Goal: Submit feedback/report problem: Submit feedback/report problem

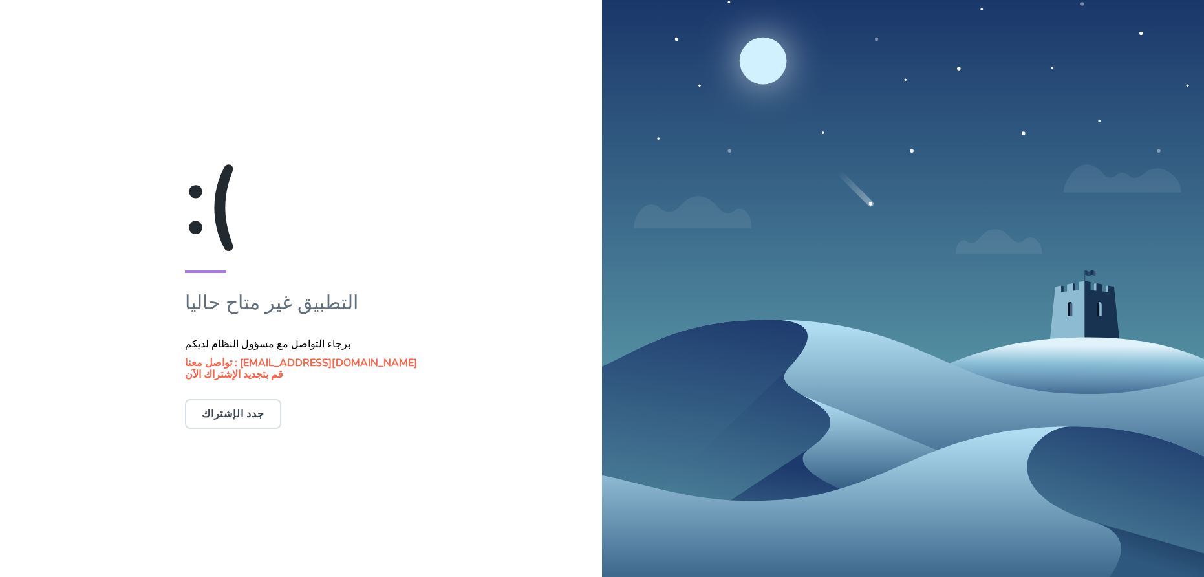
drag, startPoint x: 212, startPoint y: 305, endPoint x: 402, endPoint y: 309, distance: 189.5
click at [402, 309] on div ":( التطبيق غير متاح حاليا برجاء التواصل مع مسؤول النظام لديكم تواصل معنا : [EMA…" at bounding box center [301, 288] width 602 height 577
click at [401, 309] on div ":( التطبيق غير متاح حاليا برجاء التواصل مع مسؤول النظام لديكم تواصل معنا : [EMA…" at bounding box center [301, 288] width 602 height 577
click at [354, 307] on p "التطبيق غير متاح حاليا" at bounding box center [301, 302] width 232 height 29
click at [352, 306] on p "التطبيق غير متاح حاليا" at bounding box center [301, 302] width 232 height 29
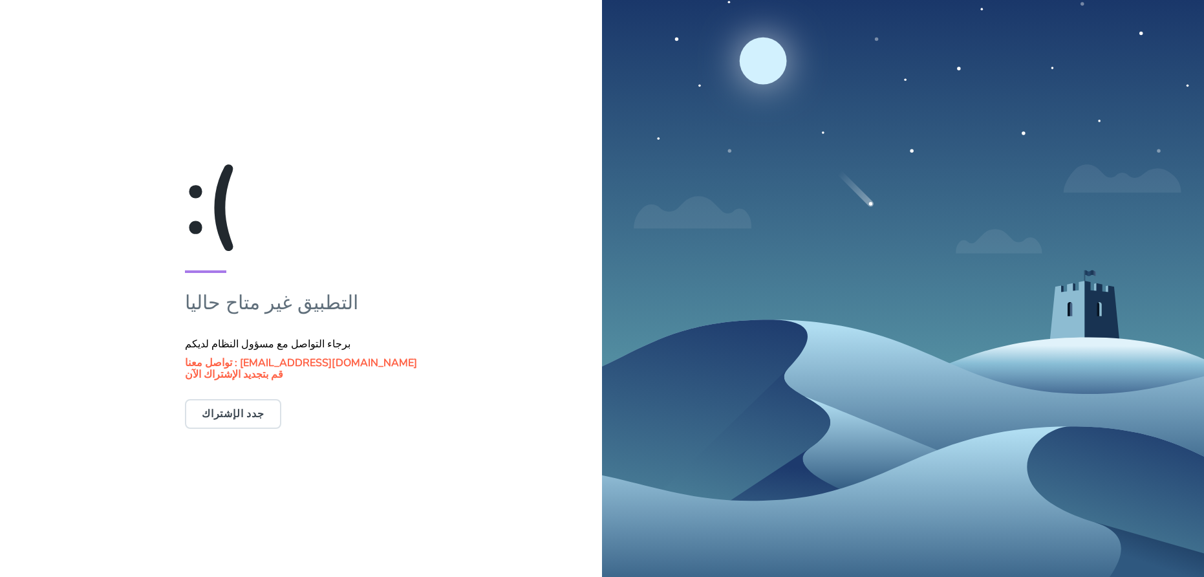
click at [352, 306] on p "التطبيق غير متاح حاليا" at bounding box center [301, 302] width 232 height 29
click at [408, 316] on div ":( التطبيق غير متاح حاليا برجاء التواصل مع مسؤول النظام لديكم تواصل معنا : [EMA…" at bounding box center [301, 288] width 602 height 577
drag, startPoint x: 232, startPoint y: 298, endPoint x: 449, endPoint y: 294, distance: 217.3
click at [449, 294] on div ":( التطبيق غير متاح حاليا برجاء التواصل مع مسؤول النظام لديكم تواصل معنا : [EMA…" at bounding box center [301, 288] width 602 height 577
drag, startPoint x: 398, startPoint y: 302, endPoint x: 214, endPoint y: 305, distance: 183.7
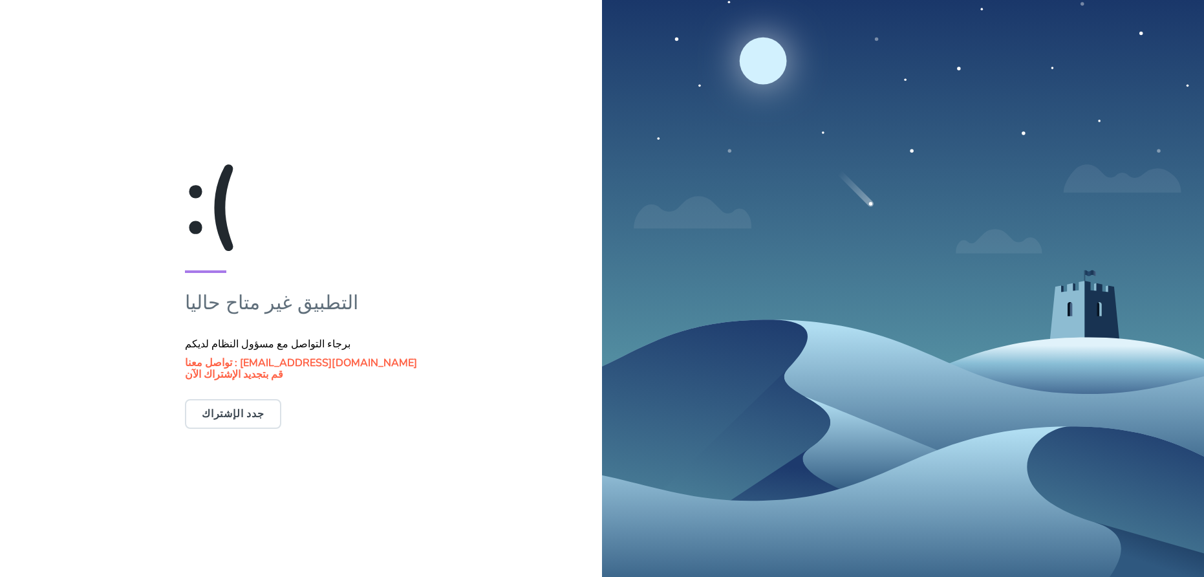
click at [214, 305] on div ":( التطبيق غير متاح حاليا برجاء التواصل مع مسؤول النظام لديكم تواصل معنا : [EMA…" at bounding box center [301, 288] width 602 height 577
click at [267, 307] on p "التطبيق غير متاح حاليا" at bounding box center [301, 302] width 232 height 29
click at [271, 307] on p "التطبيق غير متاح حاليا" at bounding box center [301, 302] width 232 height 29
click at [345, 302] on p "التطبيق غير متاح حاليا" at bounding box center [301, 302] width 232 height 29
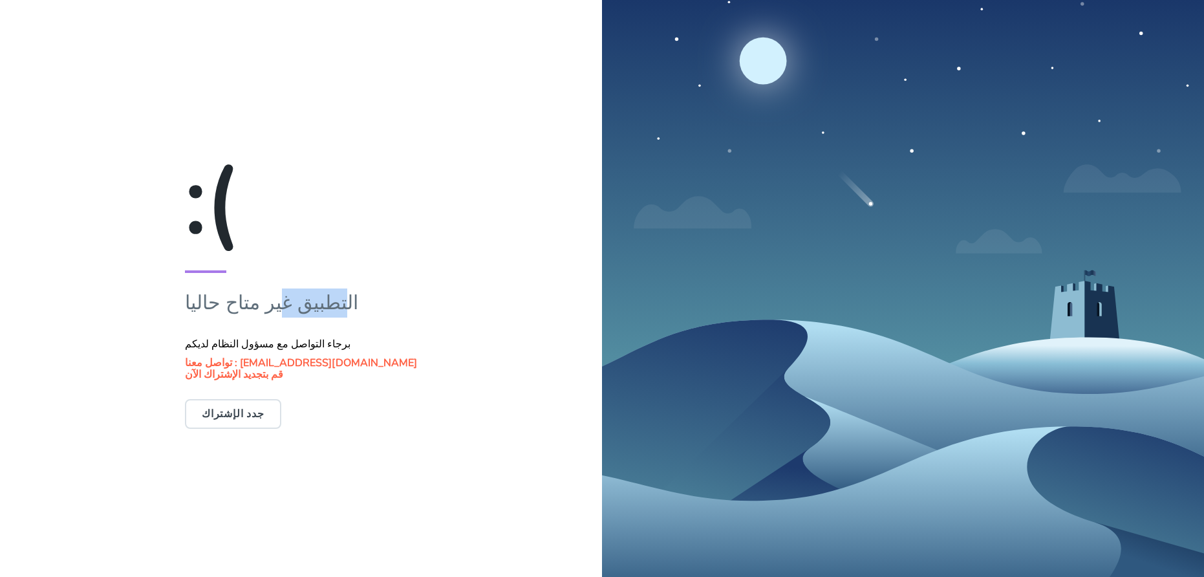
click at [345, 302] on p "التطبيق غير متاح حاليا" at bounding box center [301, 302] width 232 height 29
click at [380, 309] on p "التطبيق غير متاح حاليا" at bounding box center [301, 302] width 232 height 29
click at [387, 305] on div ":( التطبيق غير متاح حاليا برجاء التواصل مع مسؤول النظام لديكم تواصل معنا : [EMA…" at bounding box center [301, 288] width 602 height 577
drag, startPoint x: 384, startPoint y: 305, endPoint x: 215, endPoint y: 307, distance: 168.8
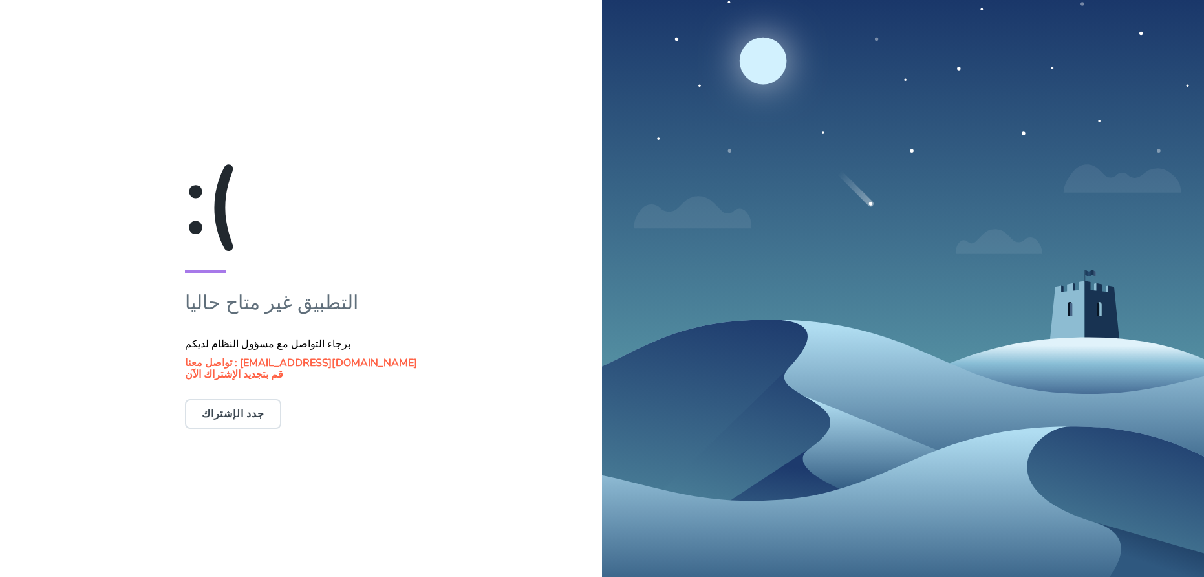
click at [215, 307] on div ":( التطبيق غير متاح حاليا برجاء التواصل مع مسؤول النظام لديكم تواصل معنا : [EMA…" at bounding box center [301, 288] width 602 height 577
click at [411, 294] on div ":( التطبيق غير متاح حاليا برجاء التواصل مع مسؤول النظام لديكم تواصل معنا : [EMA…" at bounding box center [301, 288] width 602 height 577
click at [394, 302] on div ":( التطبيق غير متاح حاليا برجاء التواصل مع مسؤول النظام لديكم تواصل معنا : [EMA…" at bounding box center [301, 288] width 602 height 577
click at [381, 302] on p "التطبيق غير متاح حاليا" at bounding box center [301, 302] width 232 height 29
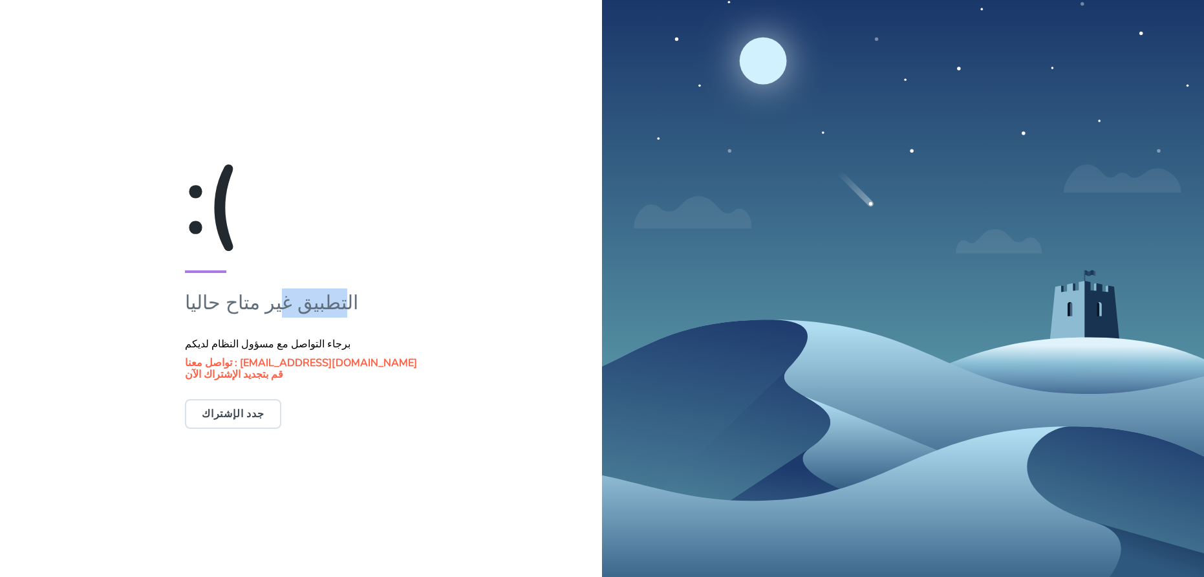
click at [381, 302] on p "التطبيق غير متاح حاليا" at bounding box center [301, 302] width 232 height 29
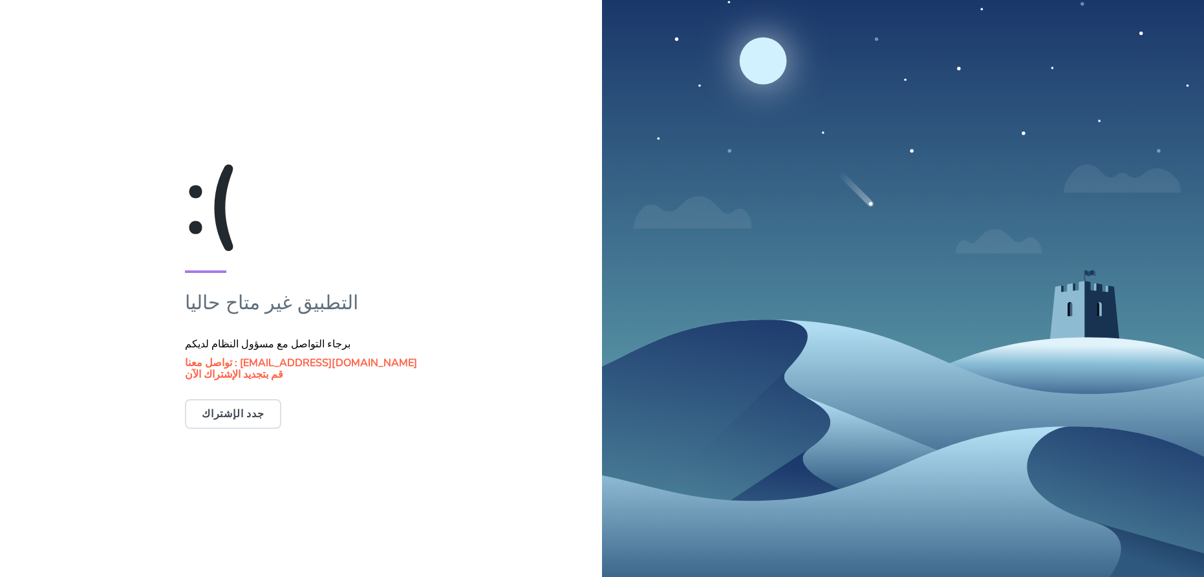
click at [381, 302] on p "التطبيق غير متاح حاليا" at bounding box center [301, 302] width 232 height 29
drag, startPoint x: 208, startPoint y: 200, endPoint x: 265, endPoint y: 200, distance: 57.6
click at [259, 200] on div ":( التطبيق غير متاح حاليا برجاء التواصل مع مسؤول النظام لديكم تواصل معنا : [EMA…" at bounding box center [301, 288] width 602 height 577
click at [265, 200] on div ":(" at bounding box center [301, 201] width 232 height 107
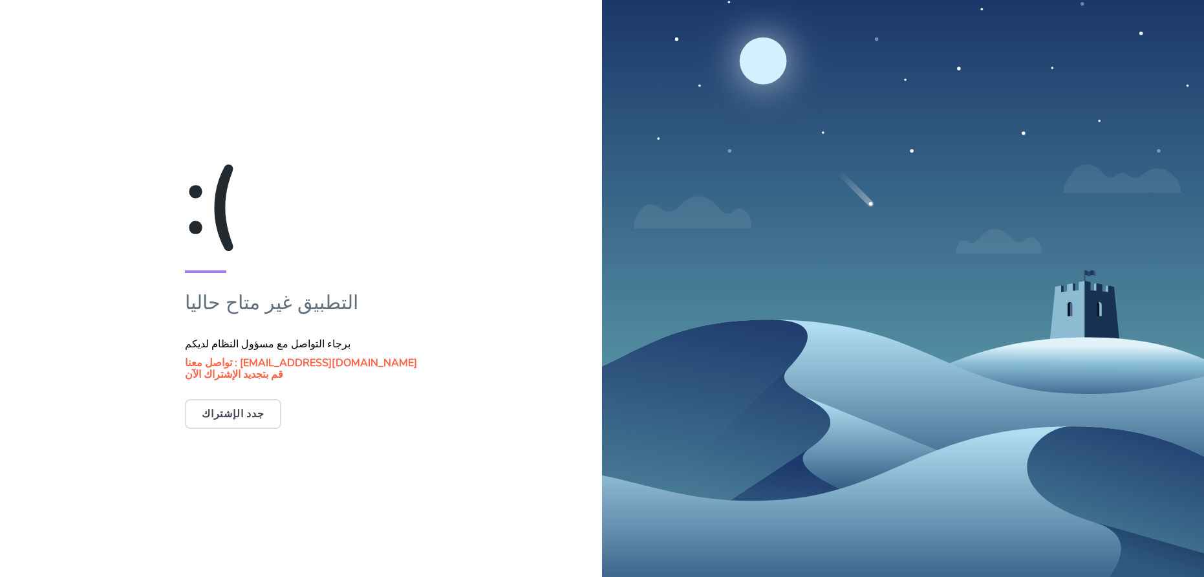
click at [265, 200] on div ":(" at bounding box center [301, 201] width 232 height 107
click at [226, 360] on span "تواصل معنا :" at bounding box center [211, 363] width 52 height 14
click at [218, 303] on p "التطبيق غير متاح حاليا" at bounding box center [301, 302] width 232 height 29
drag, startPoint x: 218, startPoint y: 303, endPoint x: 455, endPoint y: 309, distance: 237.4
click at [455, 309] on div ":( التطبيق غير متاح حاليا برجاء التواصل مع مسؤول النظام لديكم تواصل معنا : [EMA…" at bounding box center [301, 288] width 602 height 577
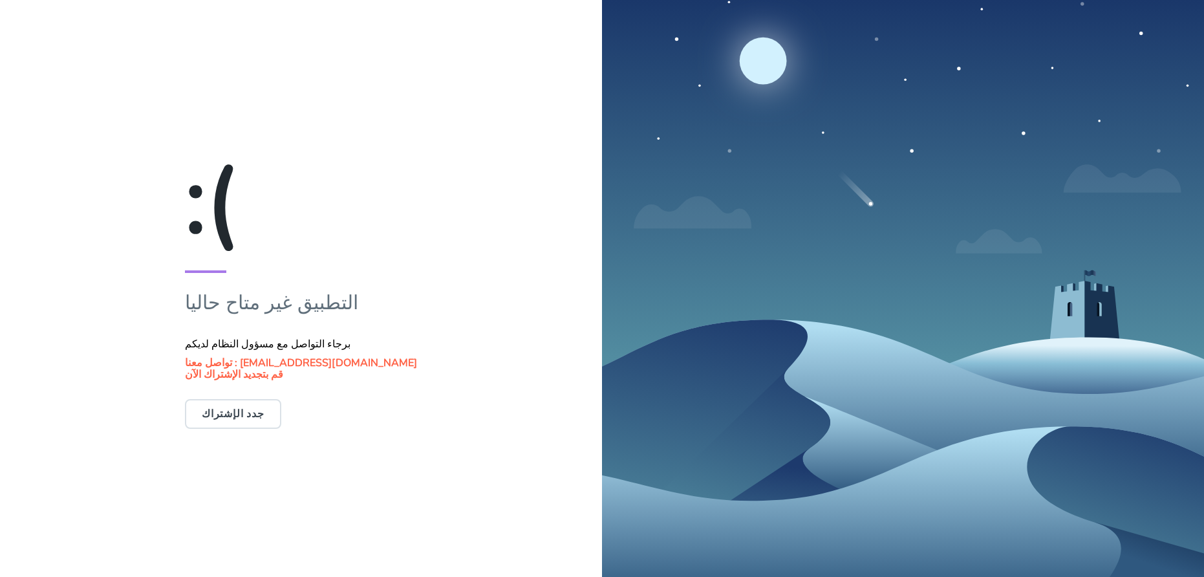
click at [391, 308] on div ":( التطبيق غير متاح حاليا برجاء التواصل مع مسؤول النظام لديكم تواصل معنا : [EMA…" at bounding box center [301, 288] width 602 height 577
